Goal: Information Seeking & Learning: Learn about a topic

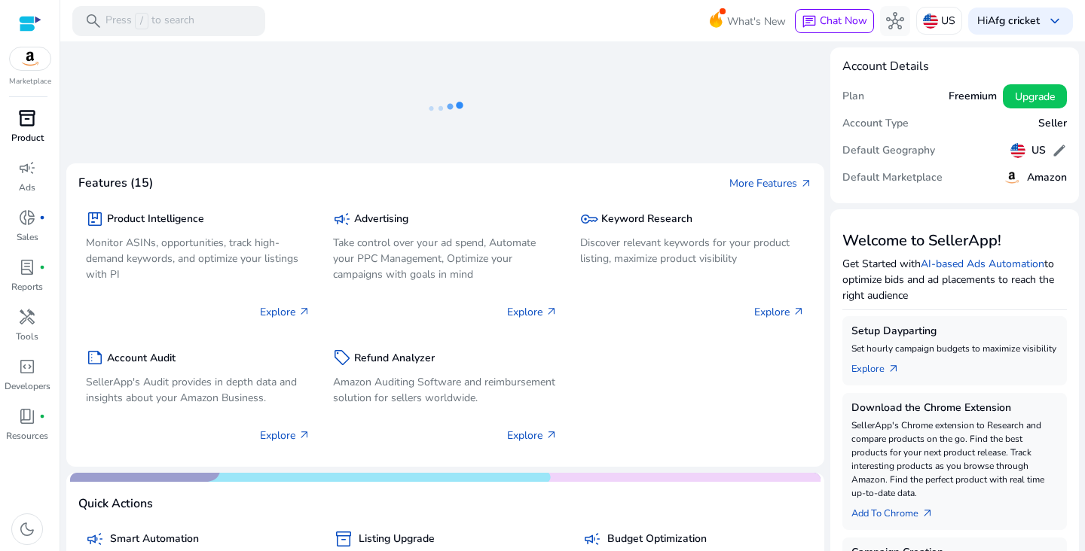
click at [32, 127] on span "inventory_2" at bounding box center [27, 118] width 18 height 18
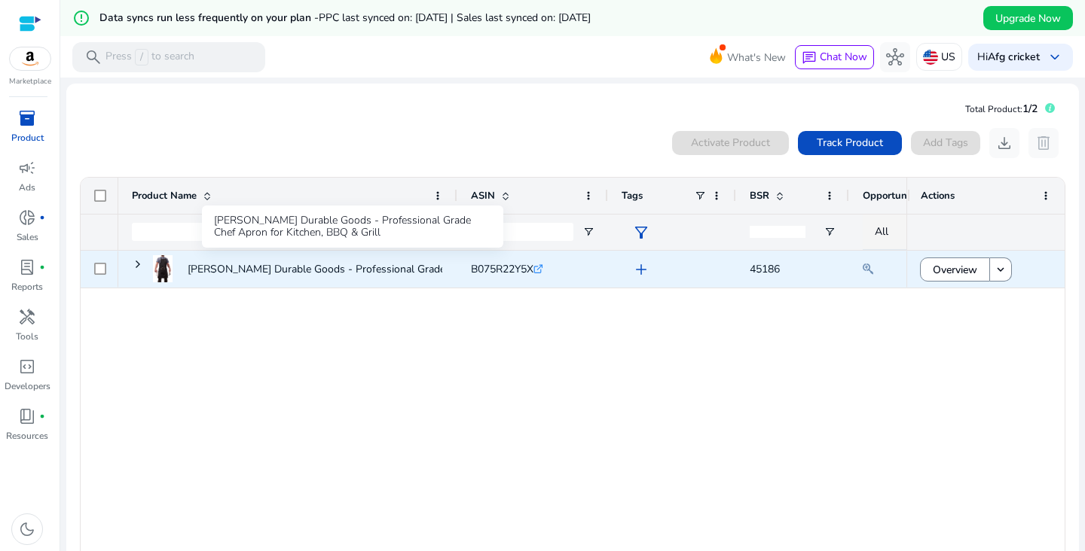
click at [408, 270] on p "[PERSON_NAME] Durable Goods - Professional Grade Chef Apron for Kitchen,..." at bounding box center [377, 269] width 378 height 31
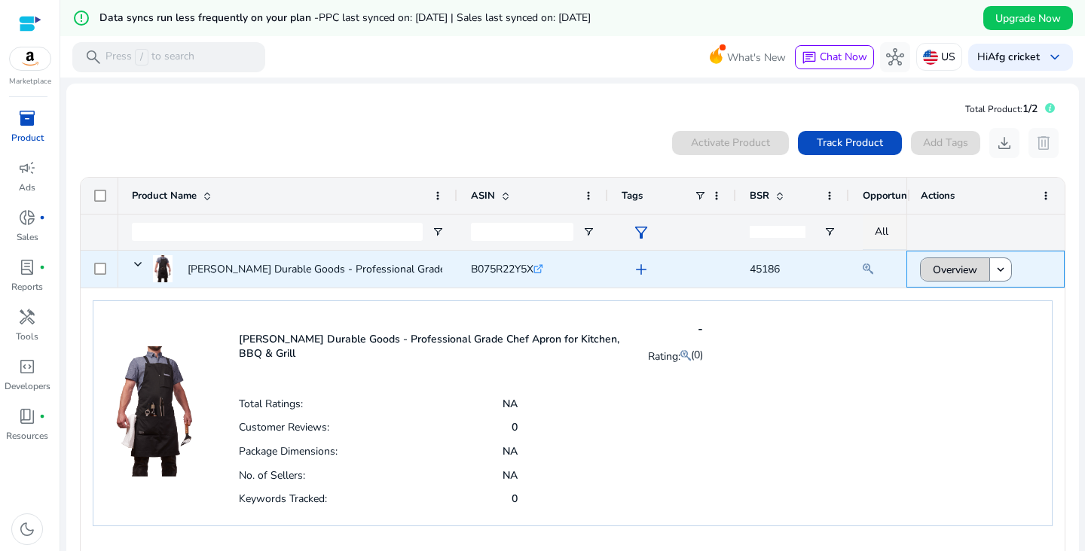
click at [981, 271] on span at bounding box center [954, 270] width 69 height 36
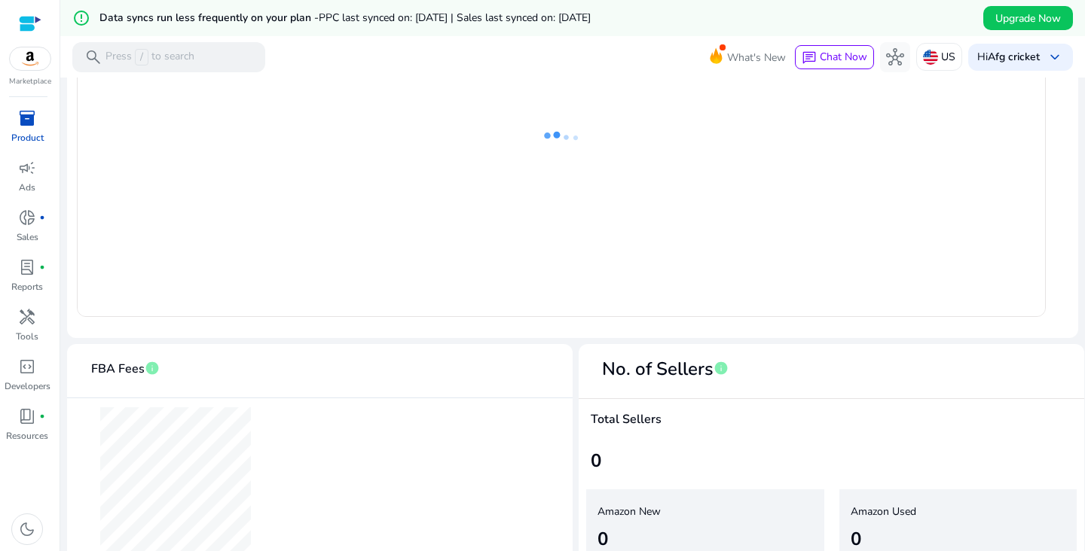
scroll to position [795, 0]
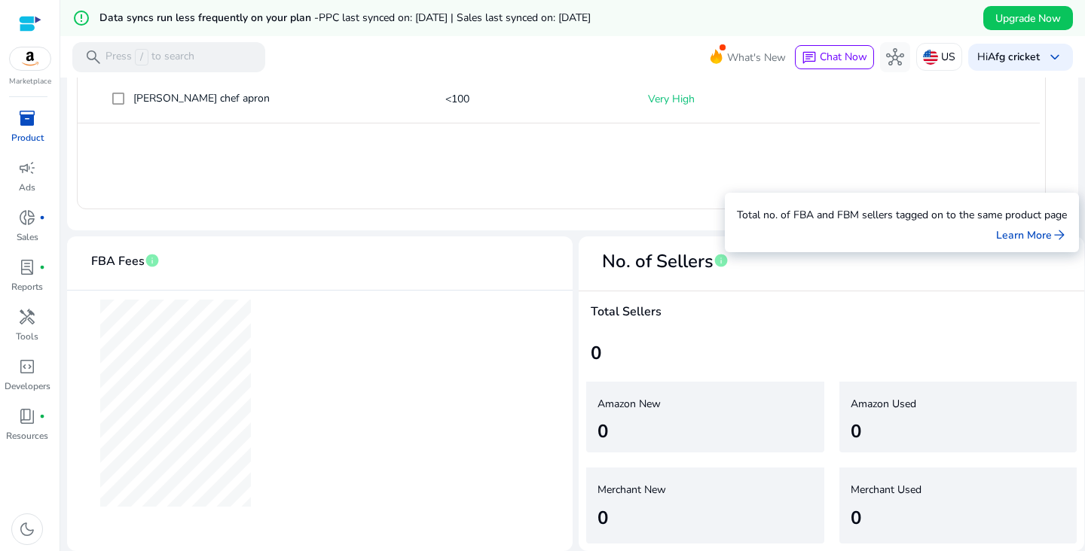
click at [718, 264] on span "info" at bounding box center [720, 260] width 15 height 15
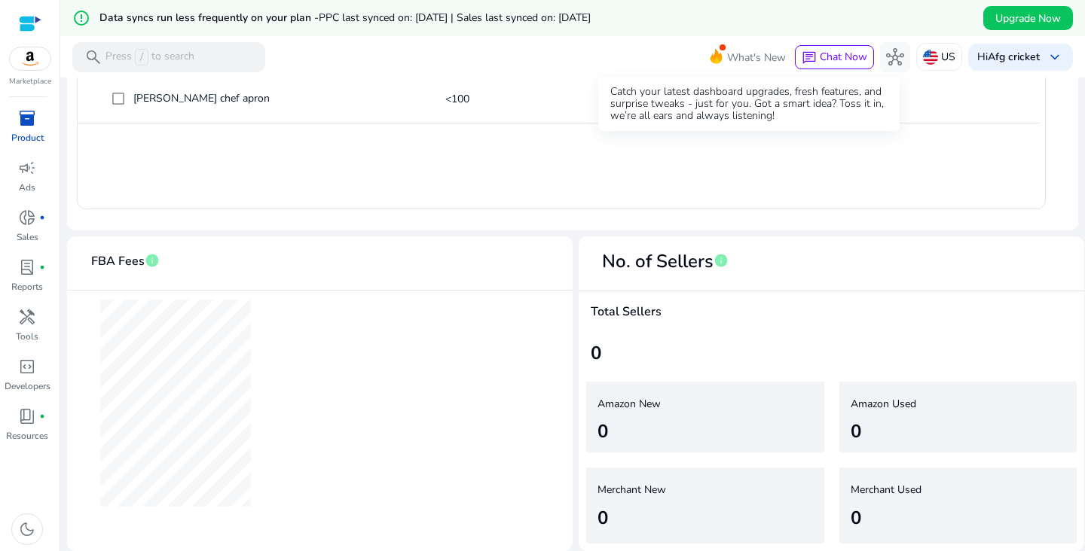
click at [740, 54] on span "What's New" at bounding box center [756, 57] width 59 height 26
